Goal: Transaction & Acquisition: Purchase product/service

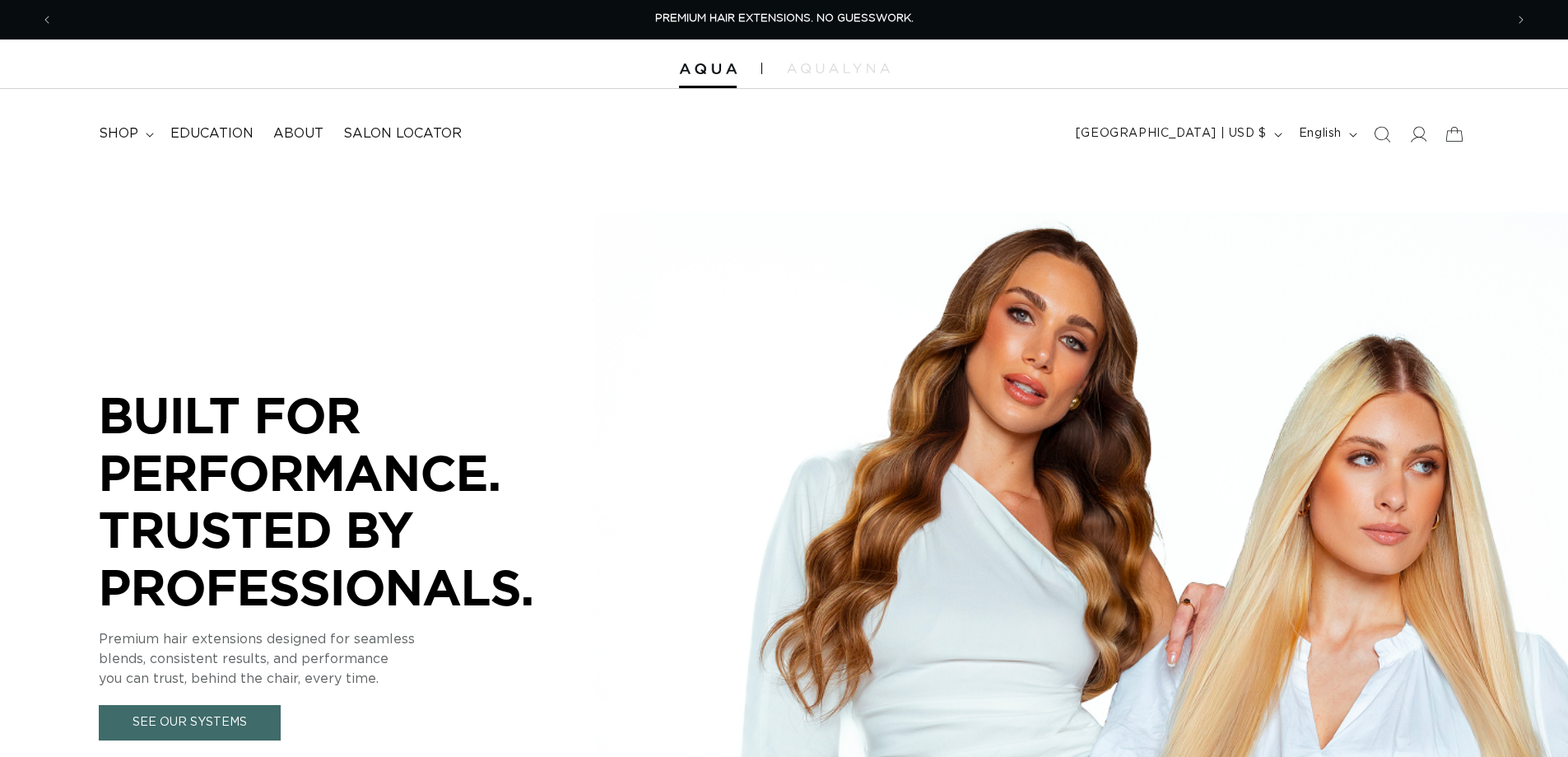
click at [125, 140] on span "shop" at bounding box center [118, 134] width 39 height 17
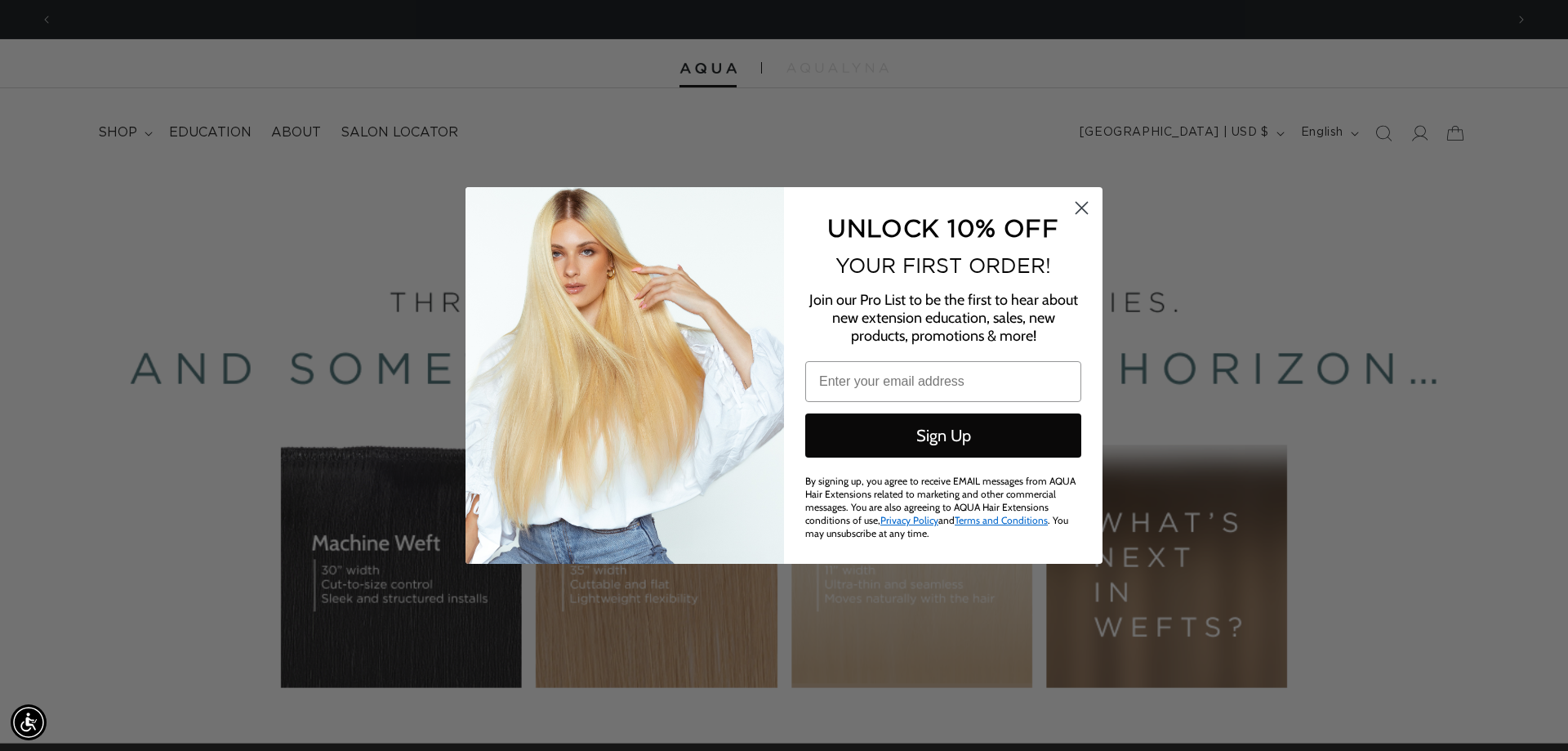
scroll to position [0, 2903]
click at [1082, 203] on circle "Close dialog" at bounding box center [1081, 207] width 27 height 27
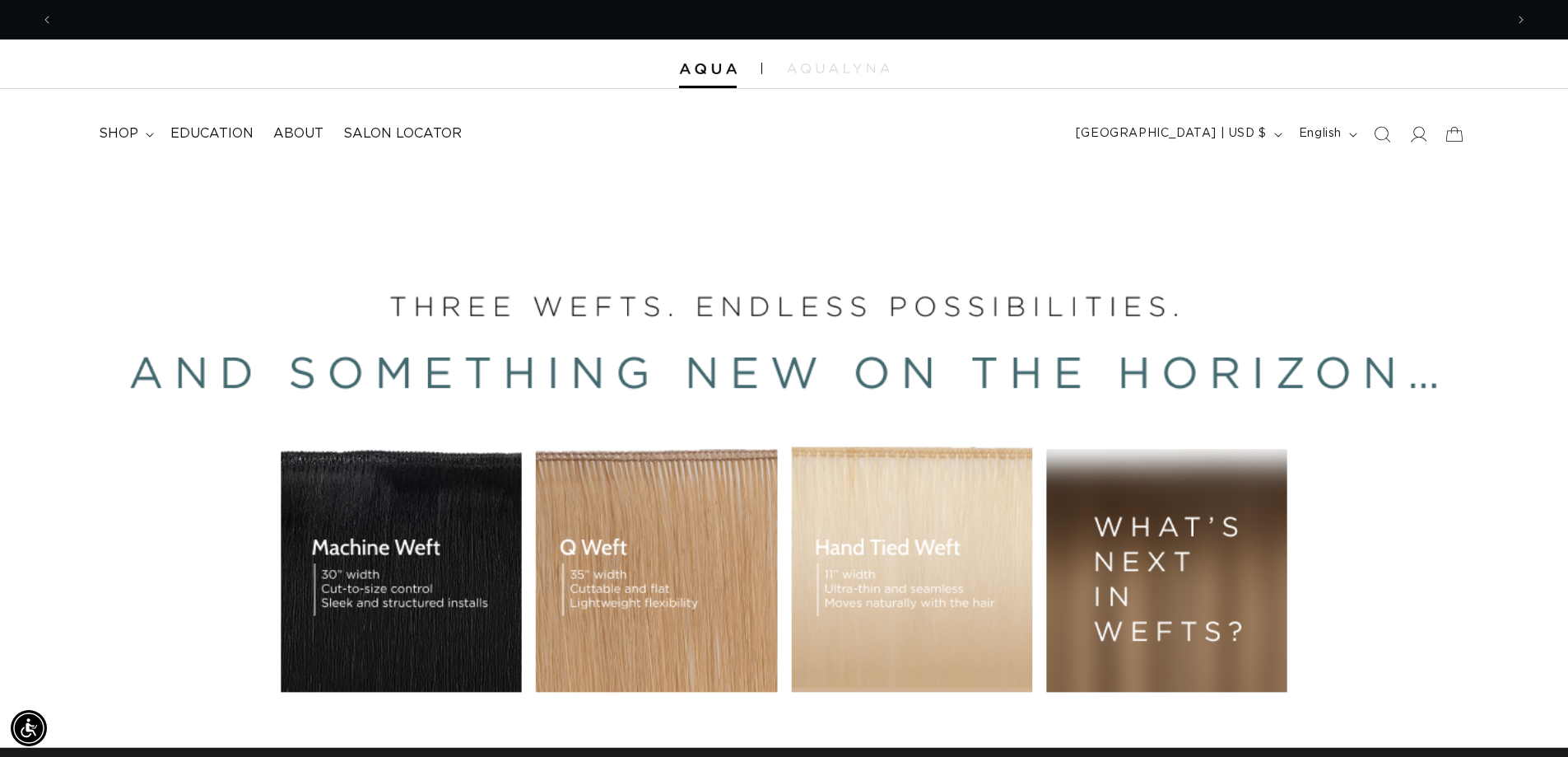
scroll to position [0, 0]
click at [125, 132] on span "shop" at bounding box center [118, 134] width 39 height 17
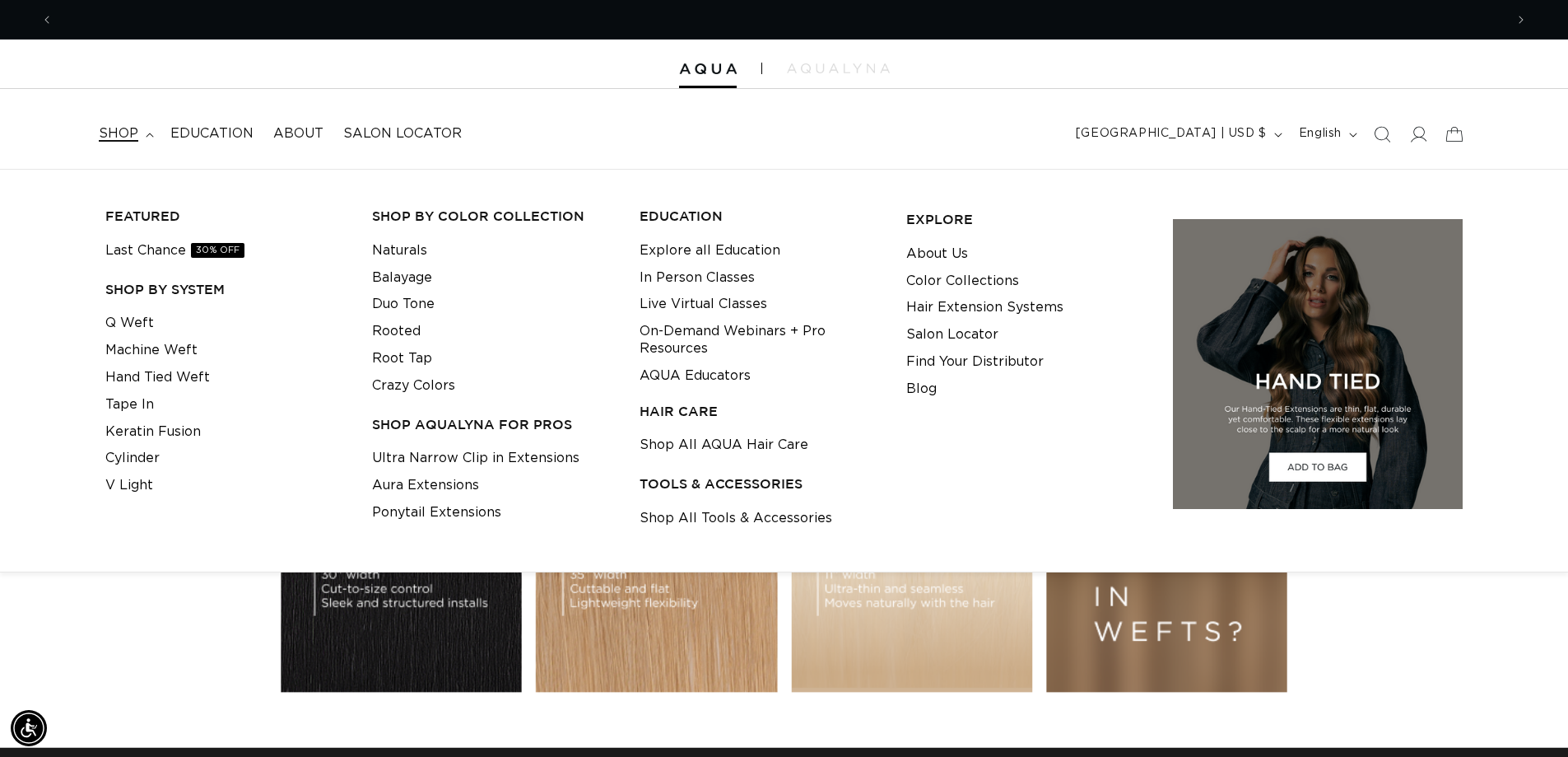
scroll to position [0, 1451]
click at [112, 319] on link "Q Weft" at bounding box center [129, 323] width 49 height 27
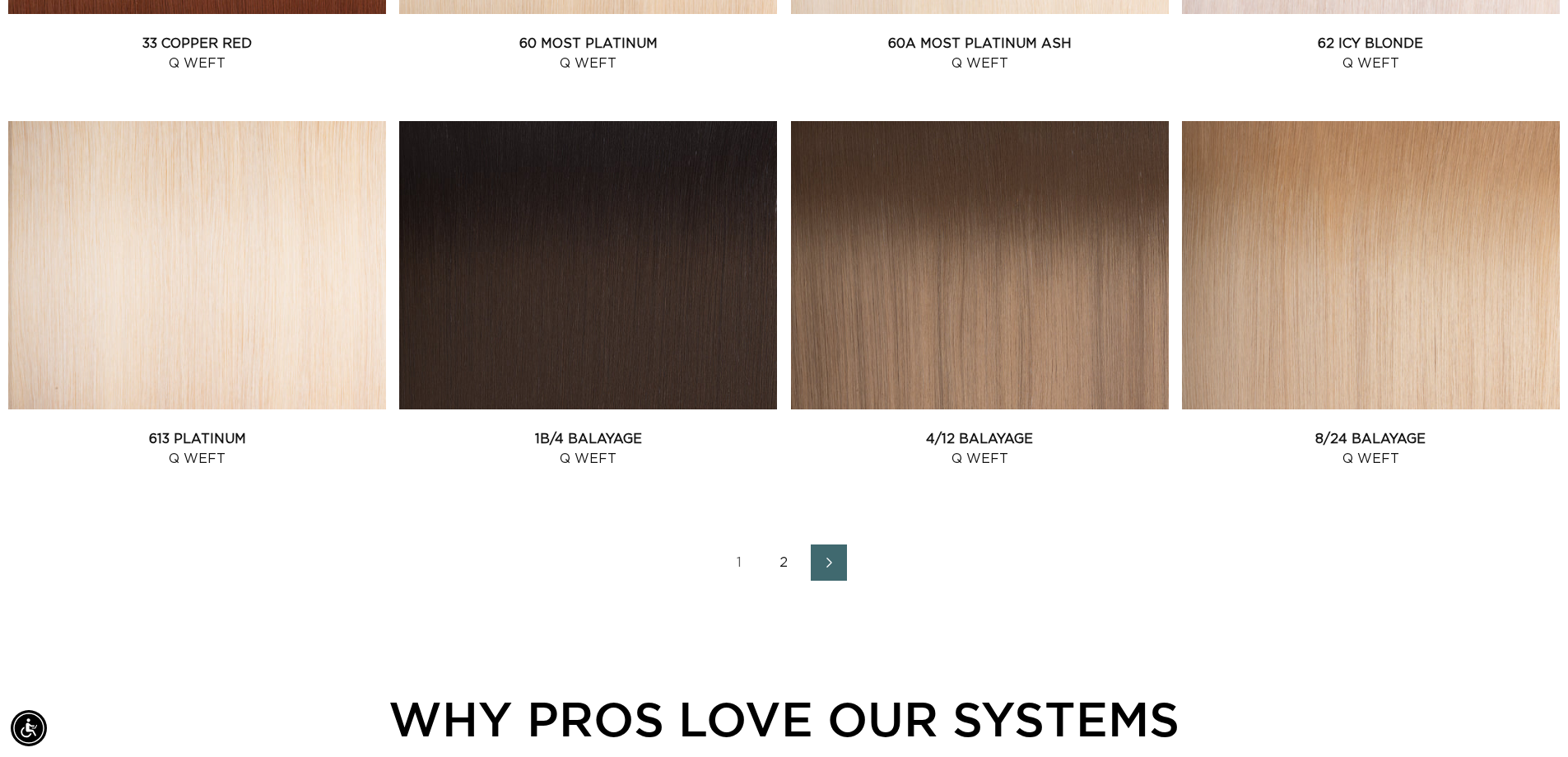
scroll to position [0, 2902]
click at [782, 555] on link "2" at bounding box center [784, 562] width 36 height 36
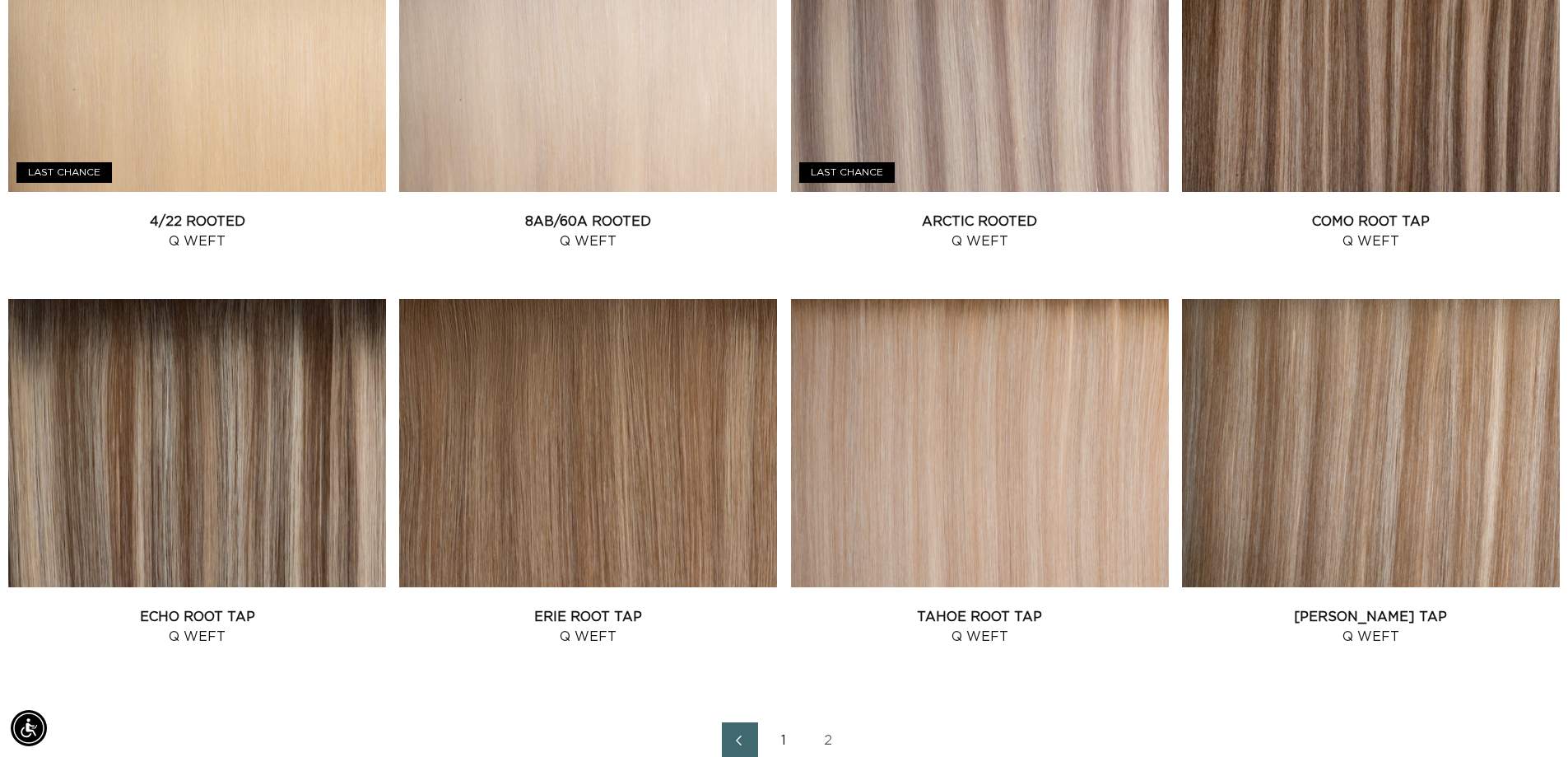
scroll to position [0, 2902]
click at [925, 607] on link "Tahoe Root Tap Q Weft" at bounding box center [980, 626] width 377 height 39
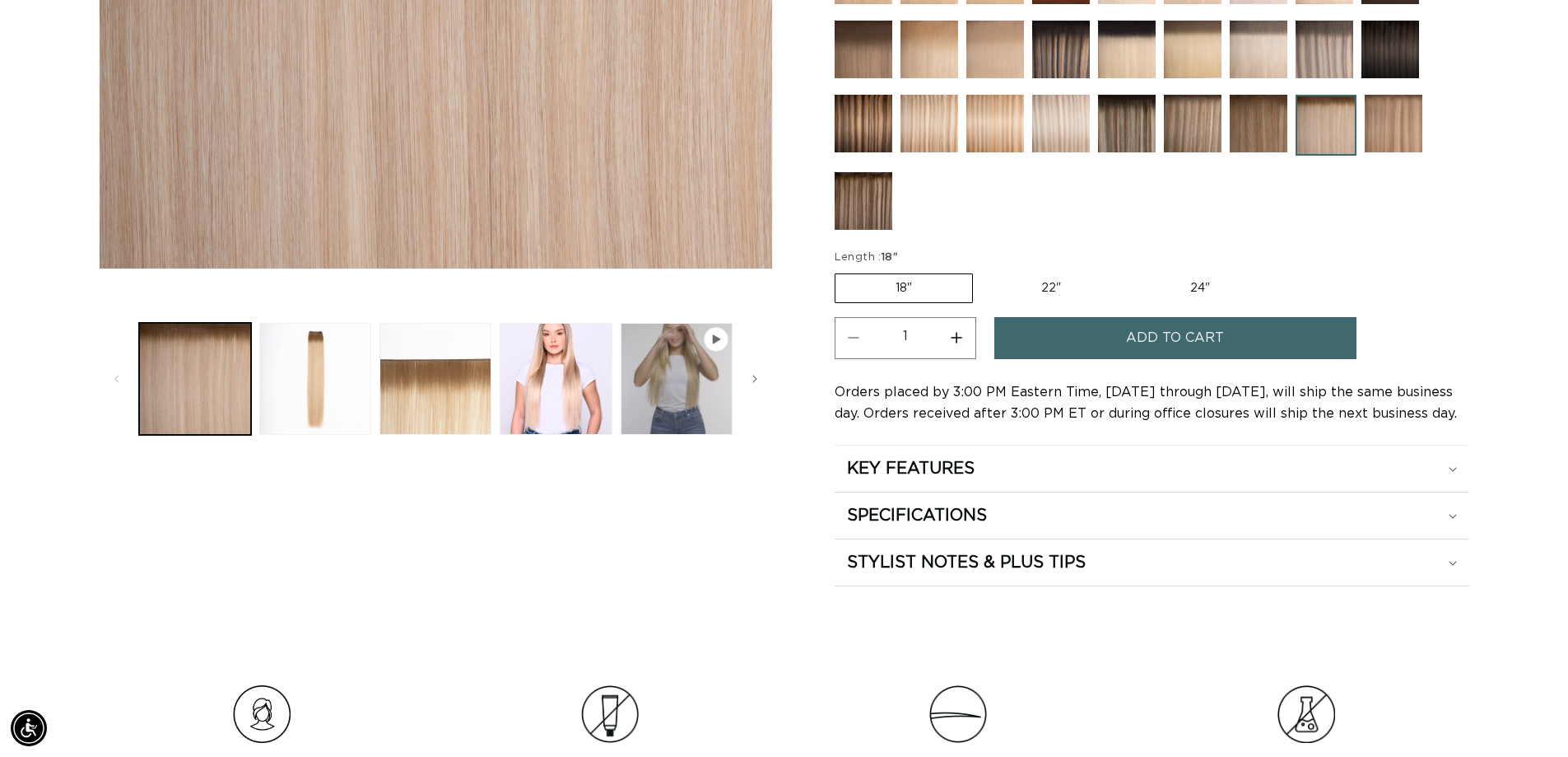
scroll to position [0, 1451]
click at [1140, 337] on span "Add to cart" at bounding box center [1174, 338] width 98 height 42
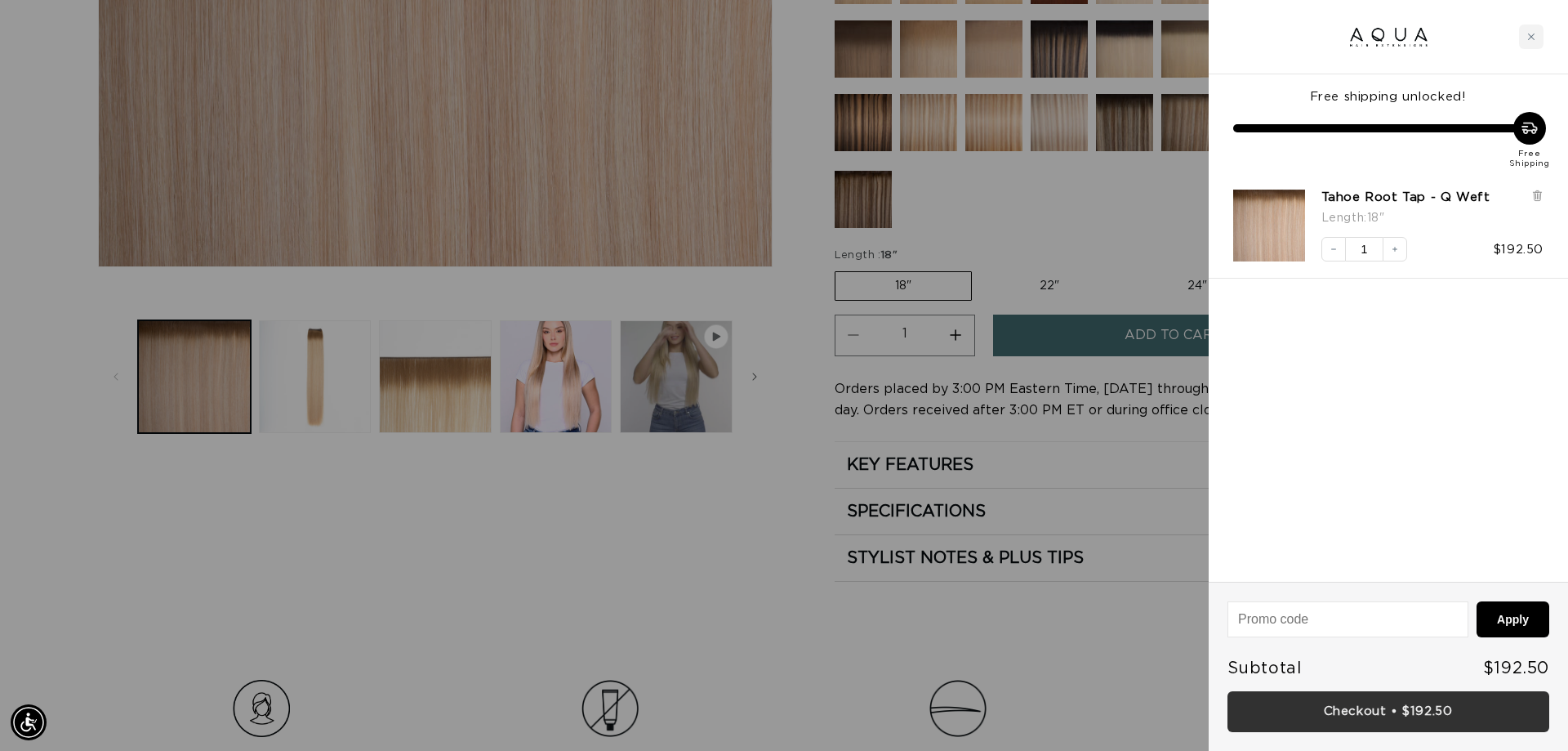
scroll to position [0, 1452]
click at [1367, 703] on link "Checkout • $192.50" at bounding box center [1387, 712] width 322 height 42
